Goal: Information Seeking & Learning: Learn about a topic

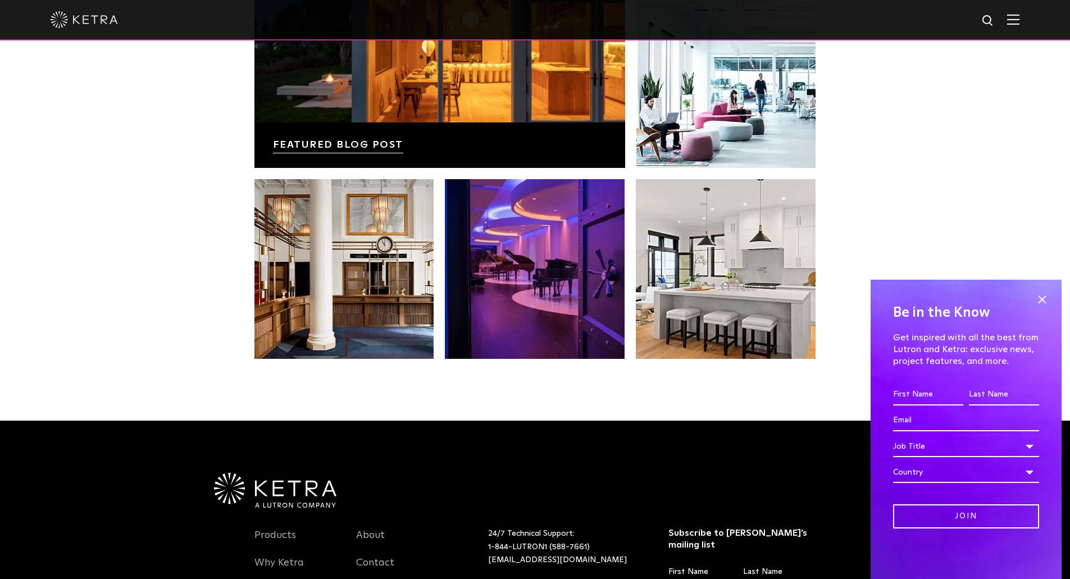
scroll to position [2359, 0]
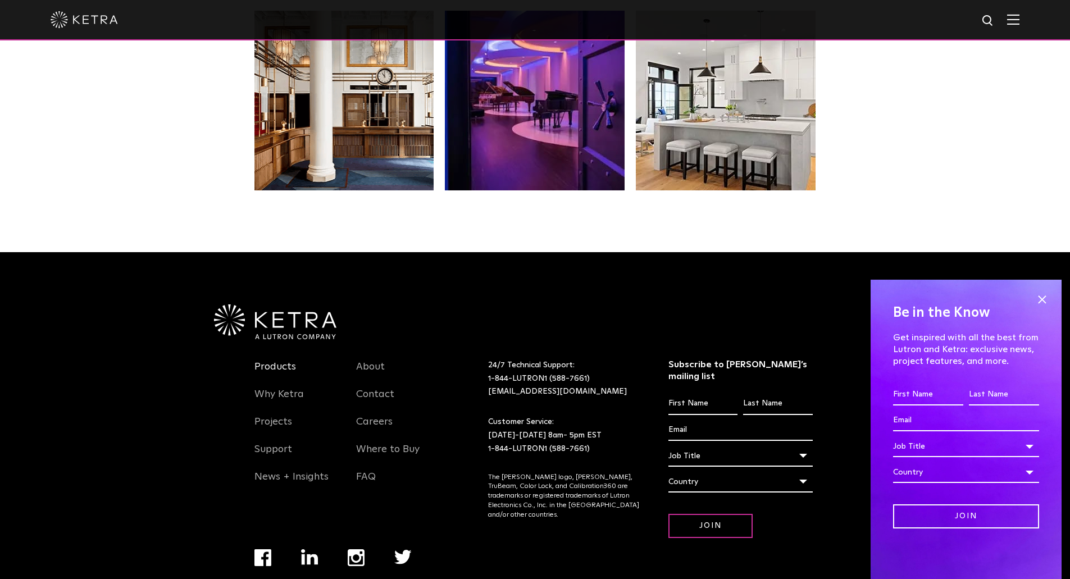
click at [261, 361] on link "Products" at bounding box center [275, 374] width 42 height 26
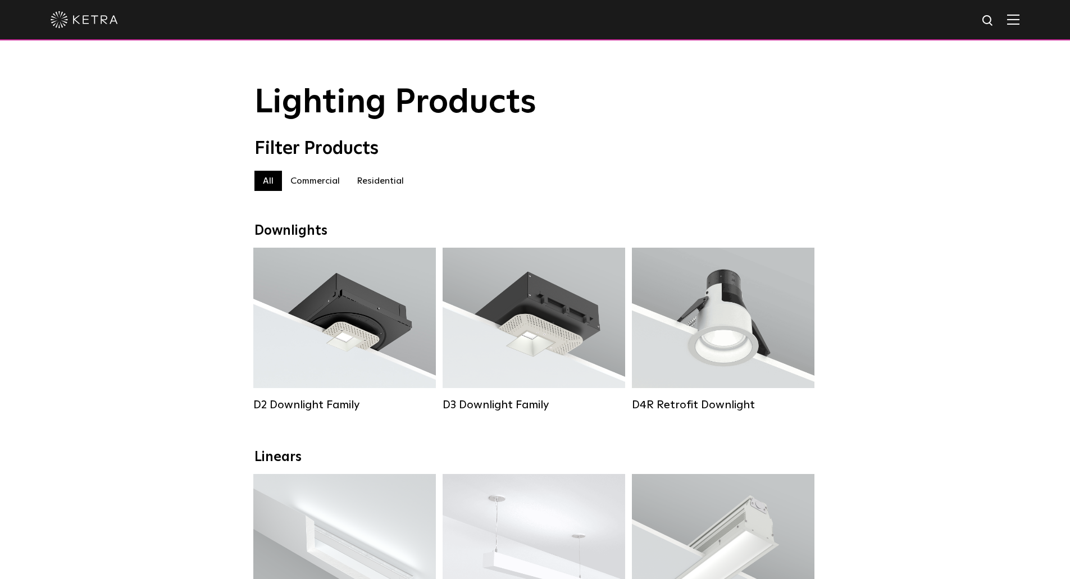
drag, startPoint x: 849, startPoint y: 390, endPoint x: 819, endPoint y: 135, distance: 256.7
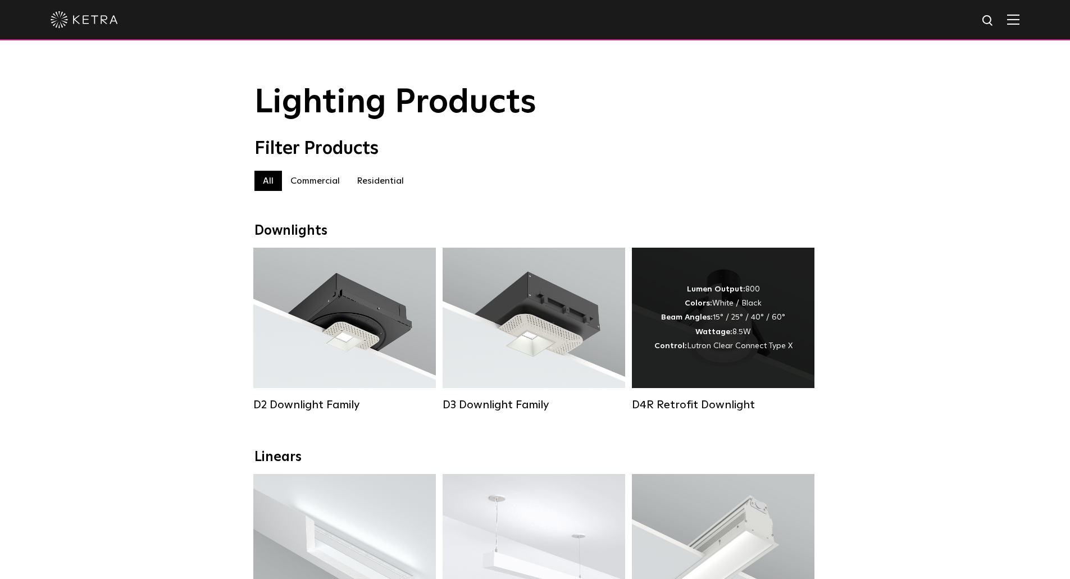
click at [702, 345] on div "Lumen Output: 800 Colors: White / Black Beam Angles: 15° / 25° / 40° / 60° Watt…" at bounding box center [723, 317] width 138 height 71
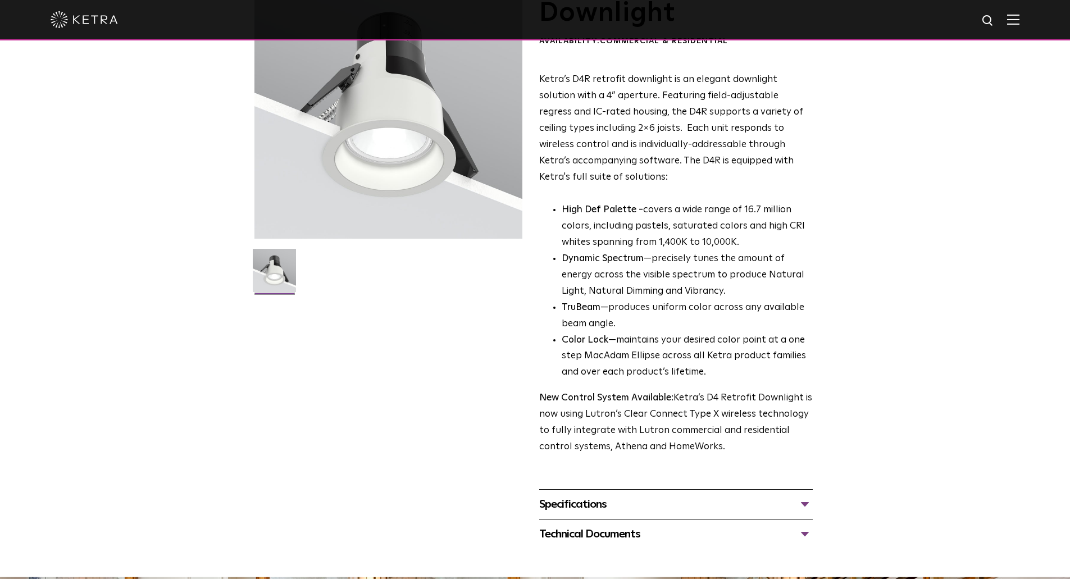
scroll to position [225, 0]
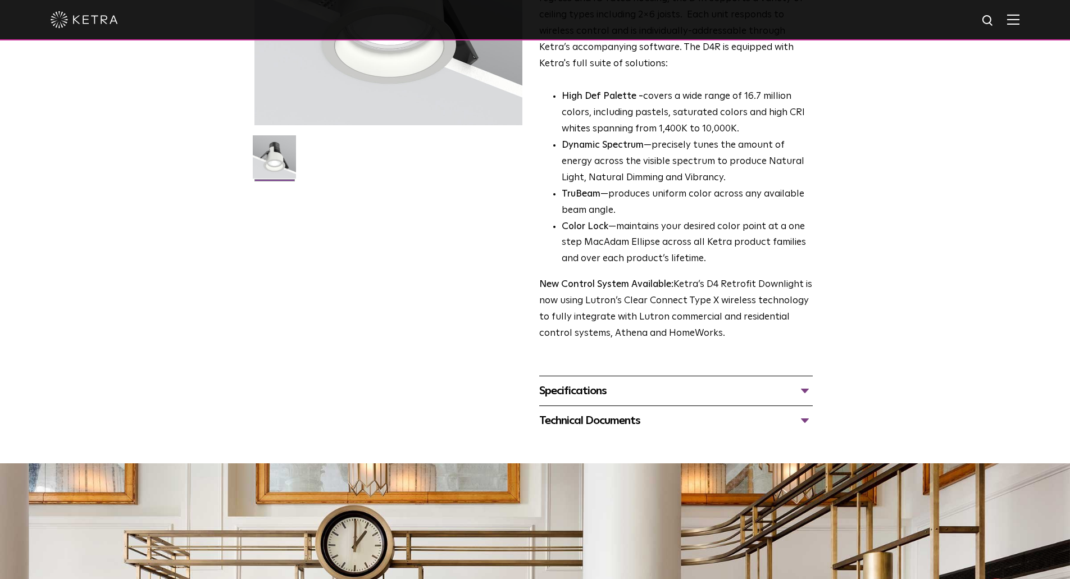
click at [609, 394] on div "Specifications" at bounding box center [676, 391] width 274 height 18
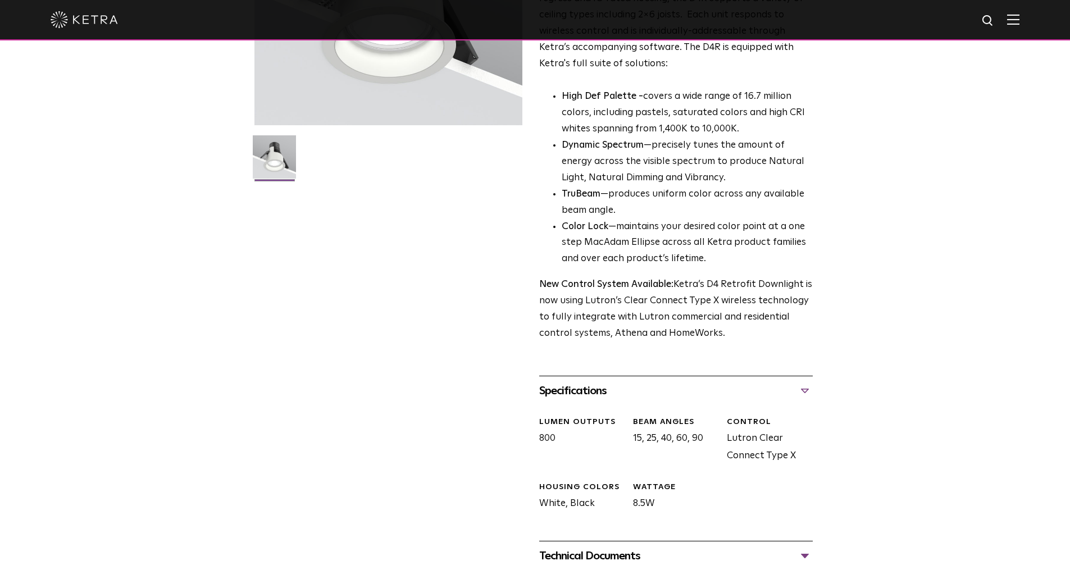
click at [609, 388] on div "Specifications" at bounding box center [676, 391] width 274 height 18
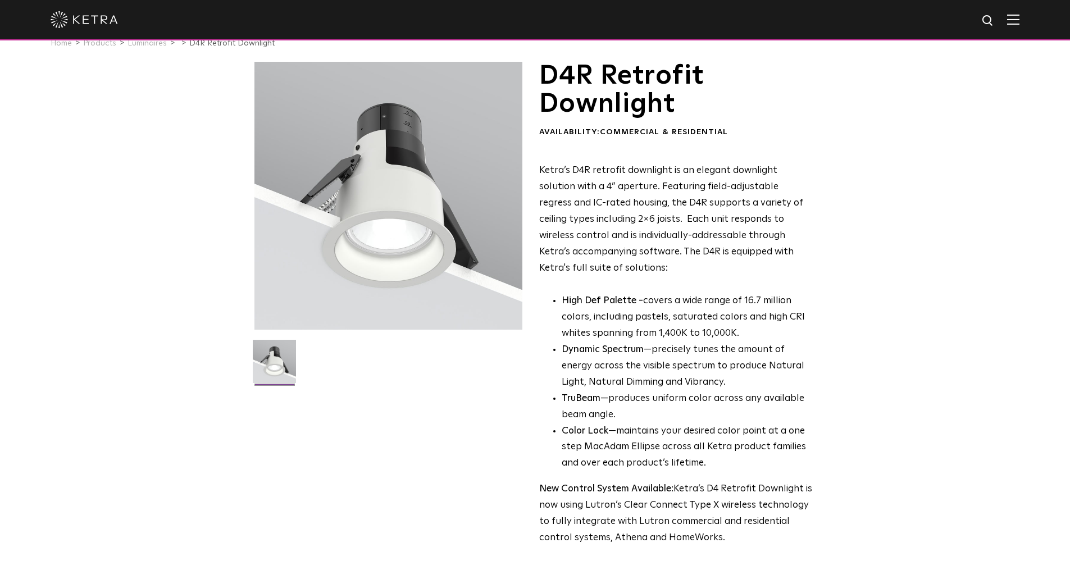
scroll to position [0, 0]
